Goal: Information Seeking & Learning: Learn about a topic

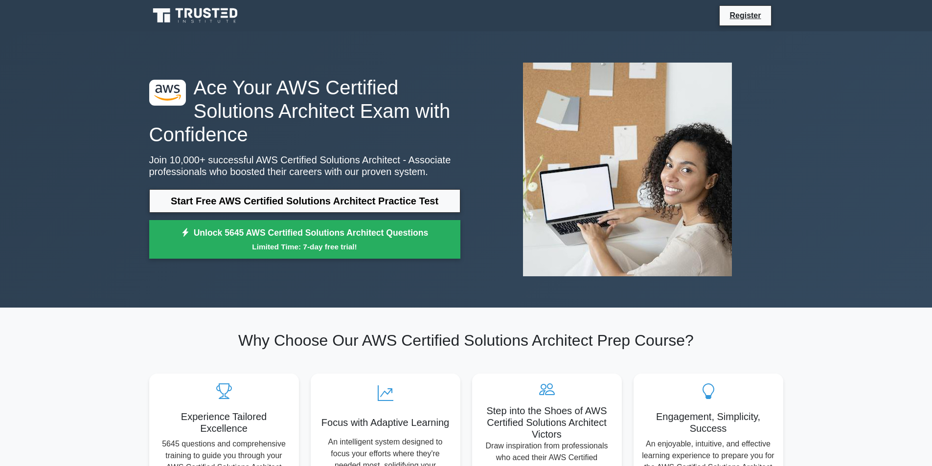
click at [348, 200] on link "Start Free AWS Certified Solutions Architect Practice Test" at bounding box center [304, 200] width 311 height 23
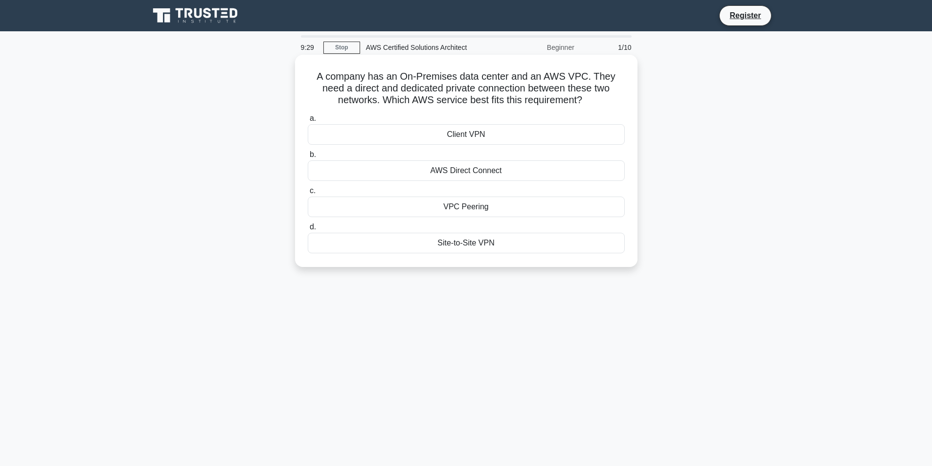
click at [479, 168] on div "AWS Direct Connect" at bounding box center [466, 170] width 317 height 21
click at [308, 158] on input "b. AWS Direct Connect" at bounding box center [308, 155] width 0 height 6
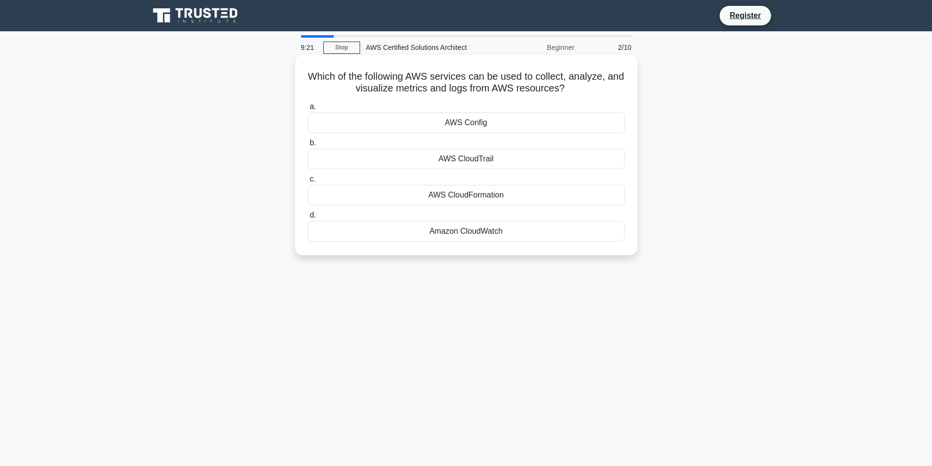
click at [473, 231] on div "Amazon CloudWatch" at bounding box center [466, 231] width 317 height 21
click at [308, 219] on input "d. Amazon CloudWatch" at bounding box center [308, 215] width 0 height 6
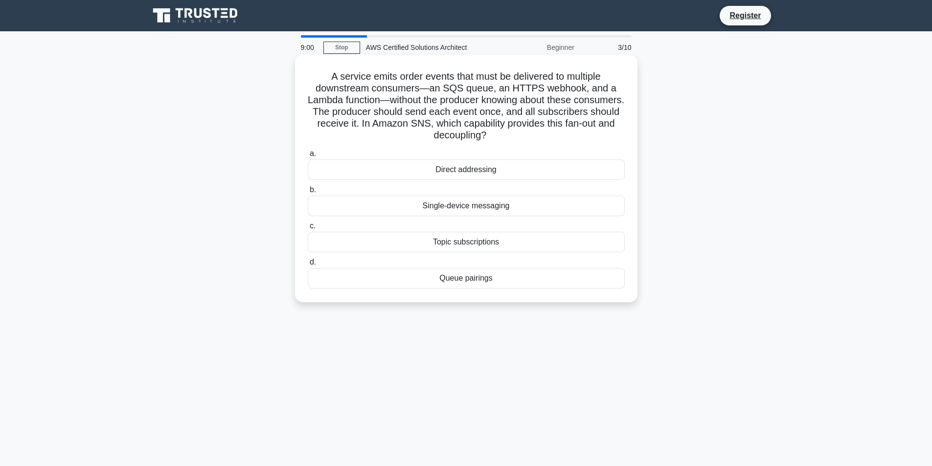
click at [478, 239] on div "Topic subscriptions" at bounding box center [466, 242] width 317 height 21
click at [308, 229] on input "c. Topic subscriptions" at bounding box center [308, 226] width 0 height 6
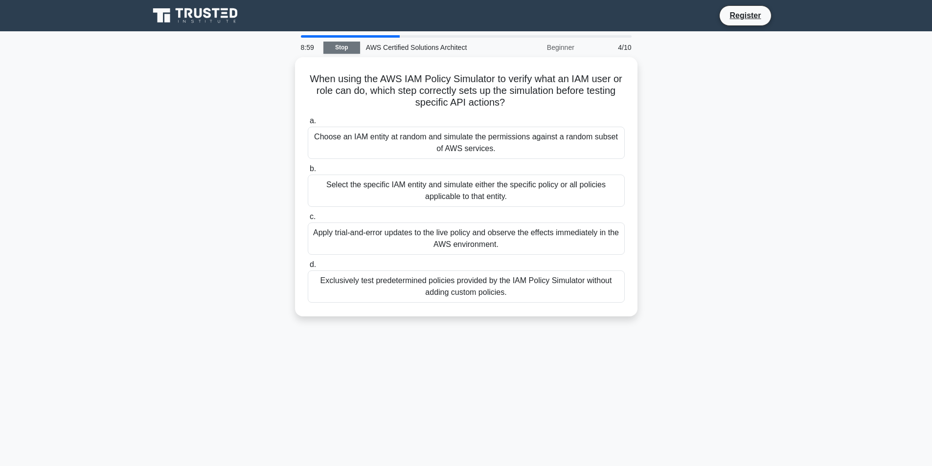
click at [342, 47] on link "Stop" at bounding box center [341, 48] width 37 height 12
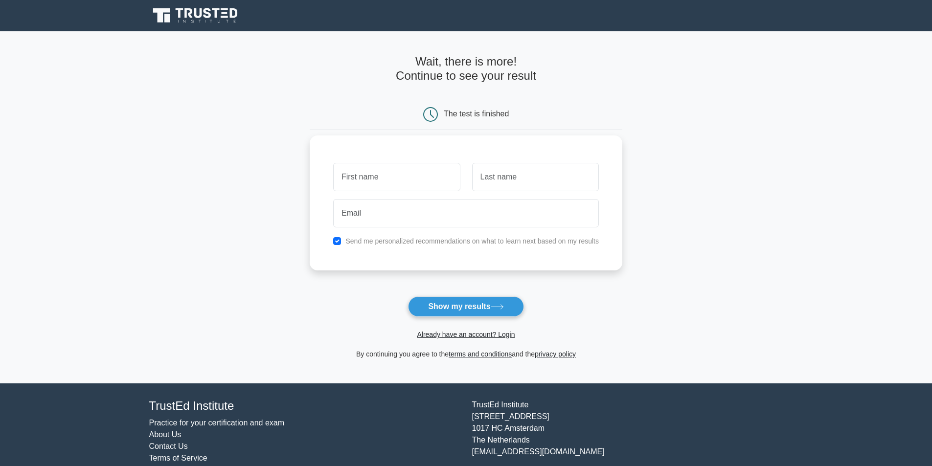
click at [384, 177] on input "text" at bounding box center [396, 177] width 127 height 28
type input "Baddirraju"
click at [501, 181] on input "text" at bounding box center [535, 177] width 127 height 28
type input "Kothapalli"
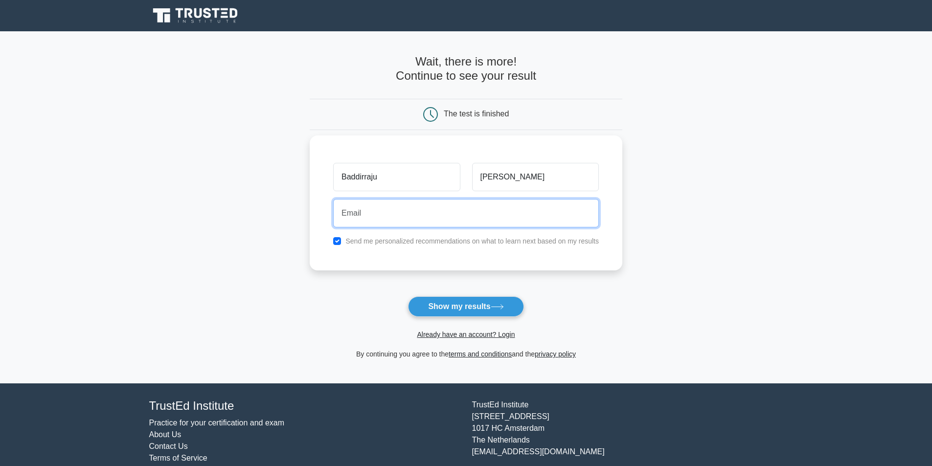
click at [411, 225] on input "email" at bounding box center [466, 213] width 266 height 28
type input "baddirraju.kothapalli@gmail.com"
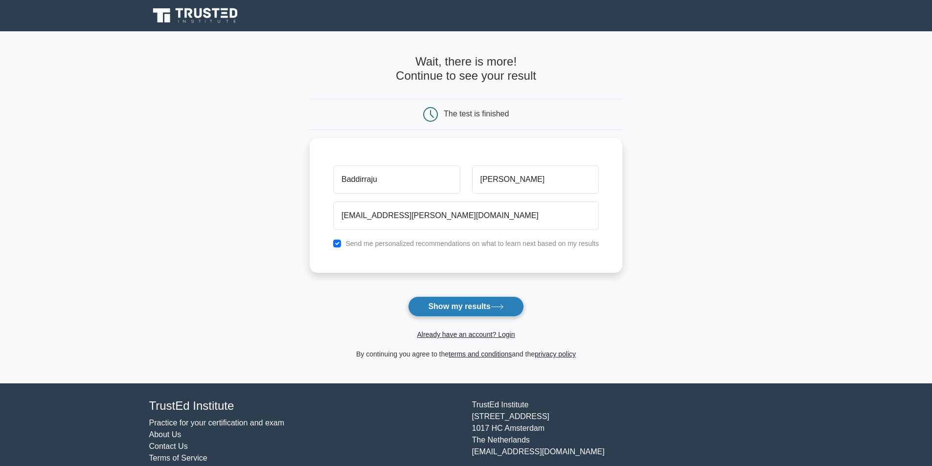
click at [453, 310] on button "Show my results" at bounding box center [465, 306] width 115 height 21
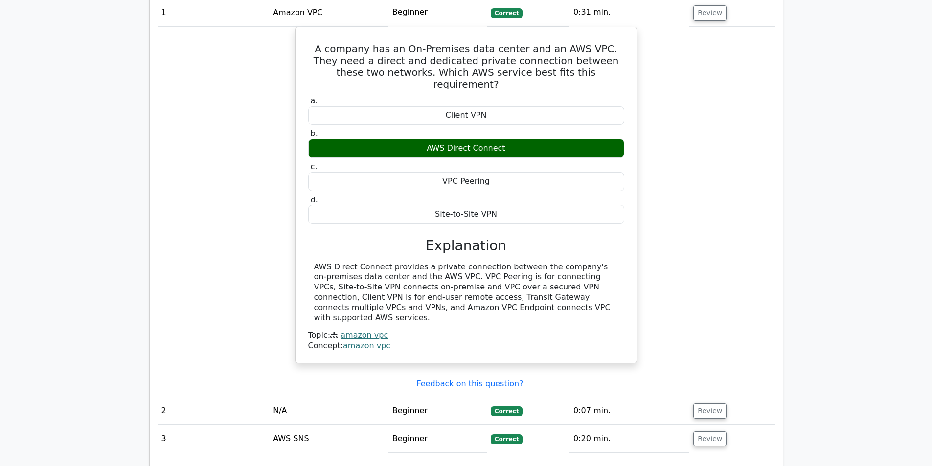
scroll to position [783, 0]
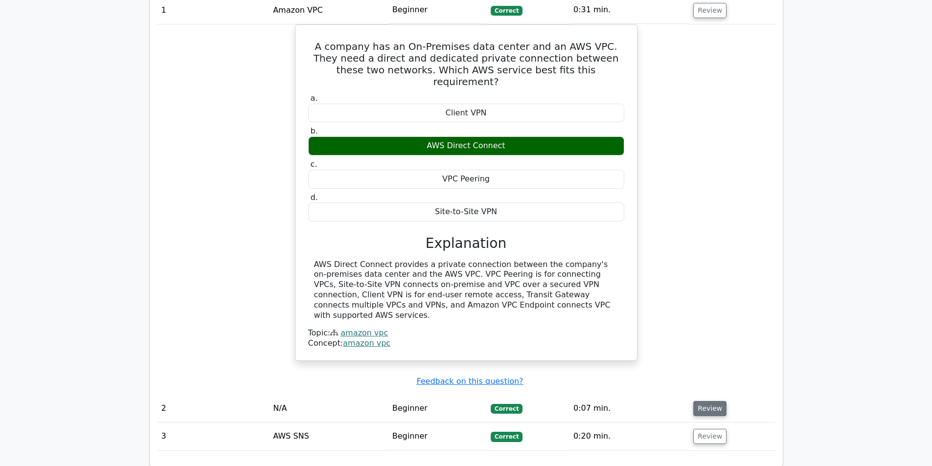
click at [707, 401] on button "Review" at bounding box center [709, 408] width 33 height 15
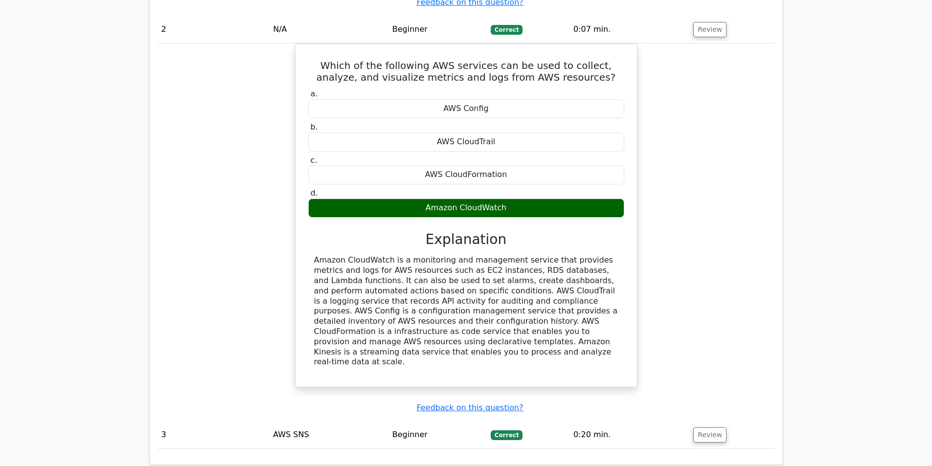
scroll to position [1174, 0]
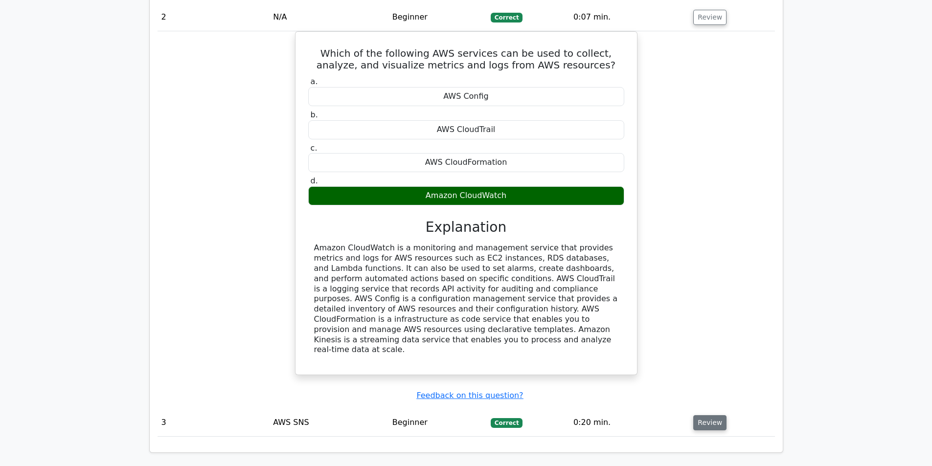
click at [707, 415] on button "Review" at bounding box center [709, 422] width 33 height 15
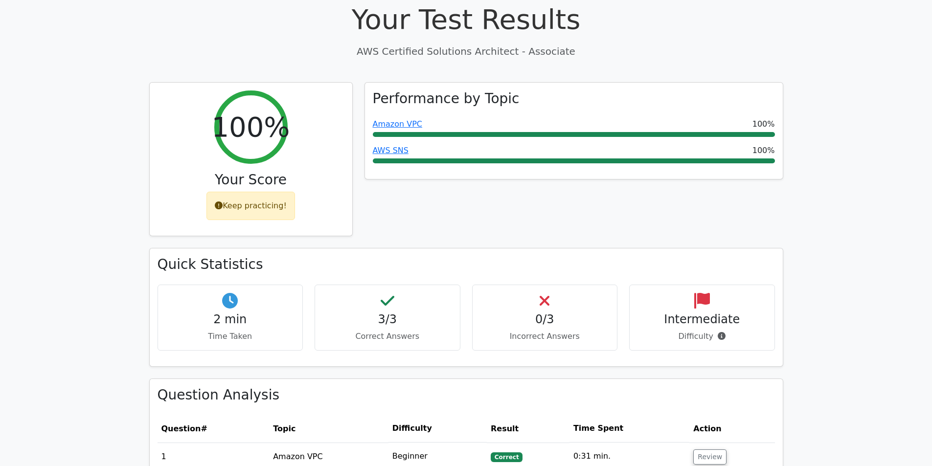
scroll to position [0, 0]
